Goal: Information Seeking & Learning: Learn about a topic

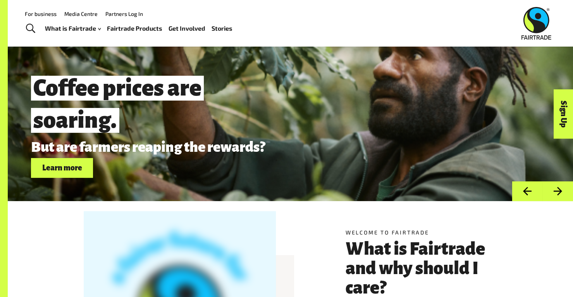
scroll to position [22, 0]
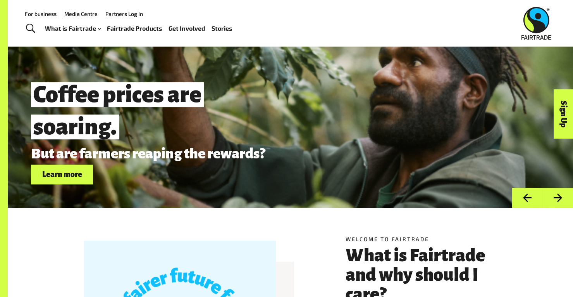
click at [32, 26] on span "Toggle Search" at bounding box center [30, 29] width 9 height 10
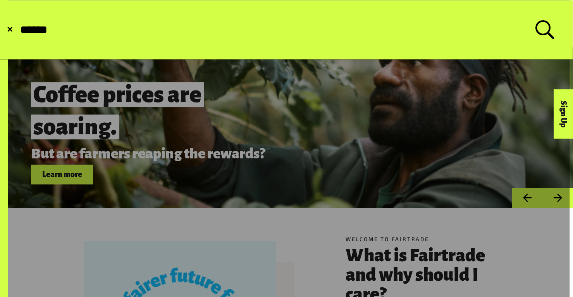
type input "******"
click at [19, 30] on button "Submit Search" at bounding box center [19, 30] width 0 height 0
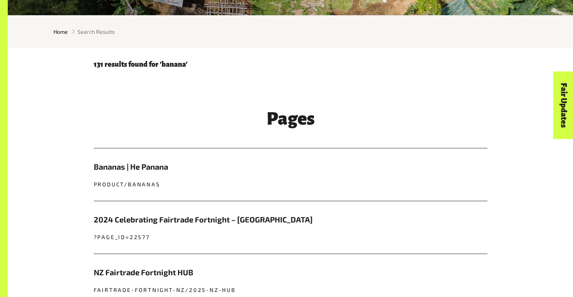
scroll to position [215, 0]
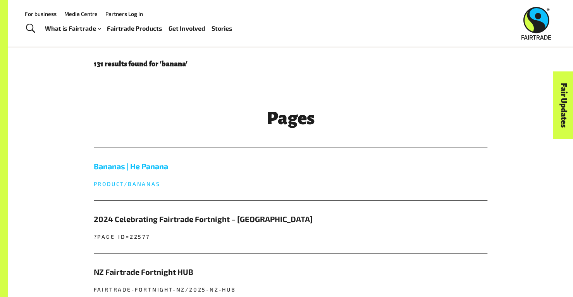
click at [178, 172] on h5 "Bananas | He Panana" at bounding box center [291, 166] width 394 height 12
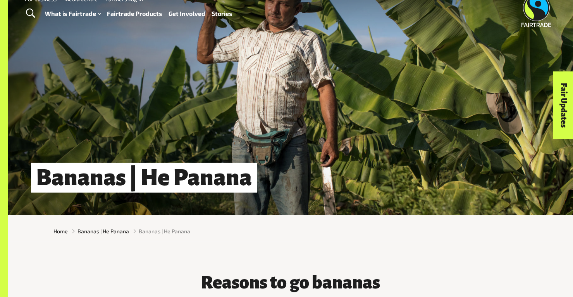
scroll to position [16, 0]
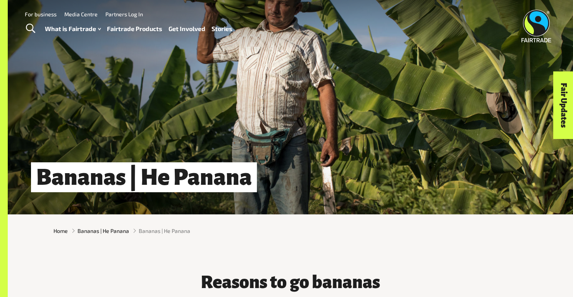
click at [156, 30] on link "Fairtrade Products" at bounding box center [134, 28] width 55 height 11
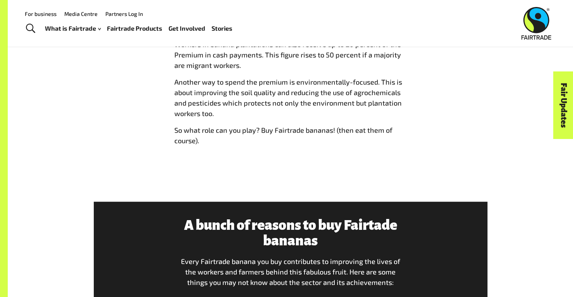
scroll to position [867, 0]
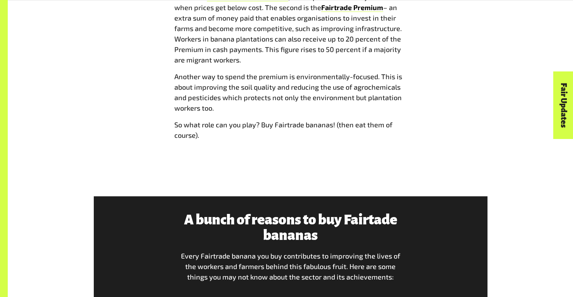
click at [297, 102] on span "Another way to spend the premium is environmentally-focused. This is about impr…" at bounding box center [288, 92] width 228 height 40
